Goal: Find contact information: Find contact information

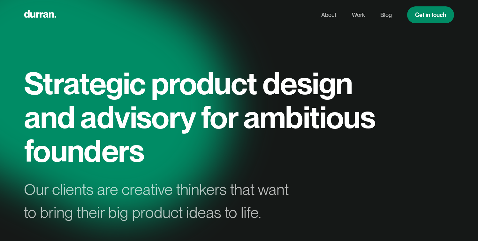
click at [133, 69] on h1 "Strategic product design and advisory for ambitious founders" at bounding box center [203, 116] width 358 height 101
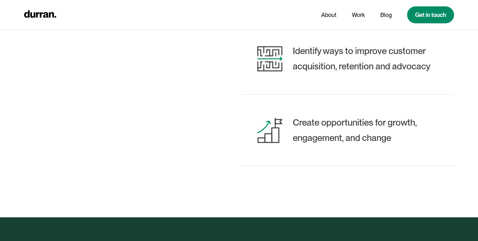
scroll to position [398, 0]
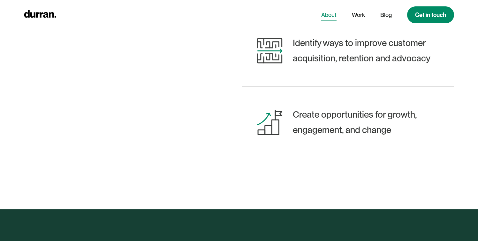
click at [329, 16] on link "About" at bounding box center [328, 15] width 15 height 12
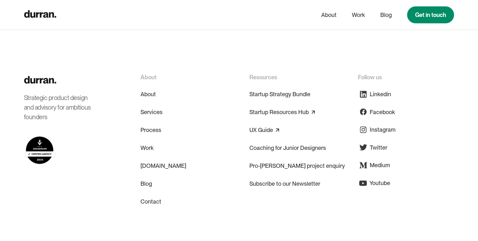
scroll to position [2788, 0]
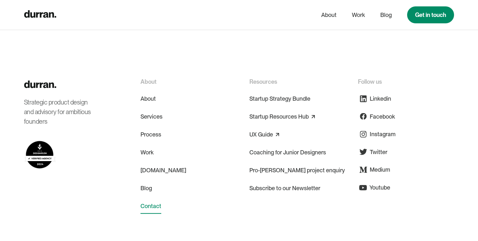
click at [156, 198] on link "Contact" at bounding box center [151, 205] width 21 height 15
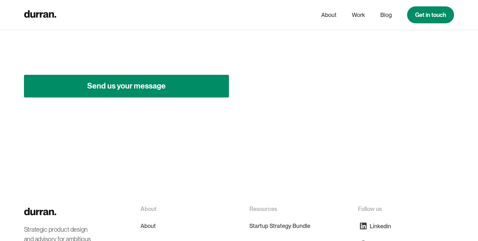
scroll to position [225, 0]
